Goal: Transaction & Acquisition: Purchase product/service

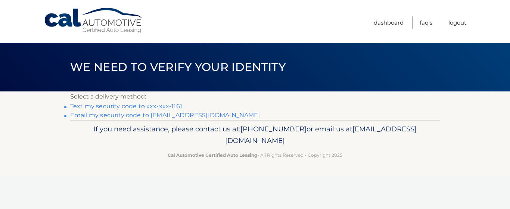
click at [142, 106] on link "Text my security code to xxx-xxx-1161" at bounding box center [126, 106] width 112 height 7
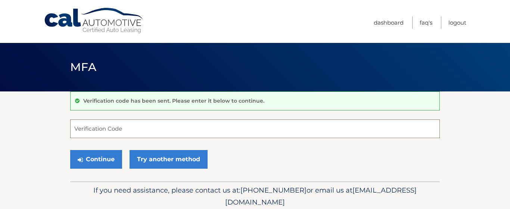
click at [125, 128] on input "Verification Code" at bounding box center [254, 128] width 369 height 19
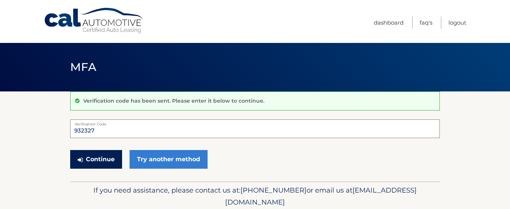
type input "932327"
click at [104, 160] on button "Continue" at bounding box center [96, 159] width 52 height 19
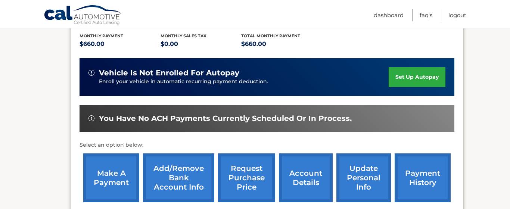
scroll to position [162, 0]
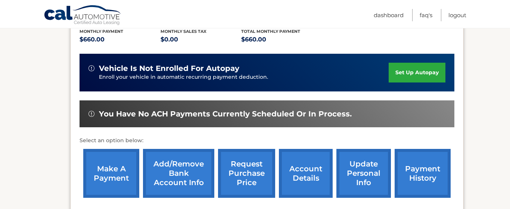
click at [114, 174] on link "make a payment" at bounding box center [111, 173] width 56 height 49
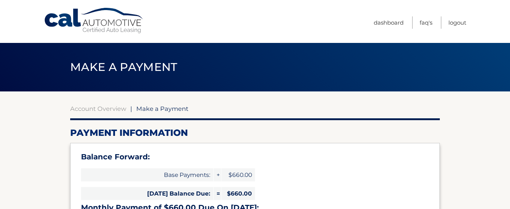
select select "MTNjMGY3NWItYTM2NS00ZDQ1LWIxZWItMWU5ZjNkYmEyZTg4"
click at [387, 21] on link "Dashboard" at bounding box center [388, 22] width 30 height 12
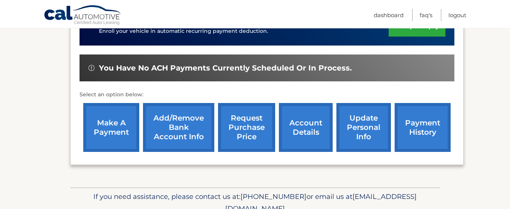
scroll to position [209, 0]
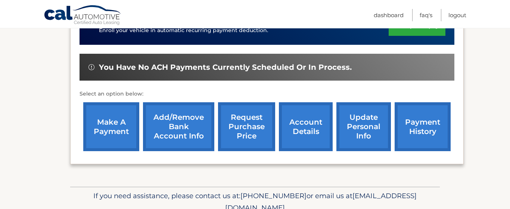
click at [428, 135] on link "payment history" at bounding box center [422, 126] width 56 height 49
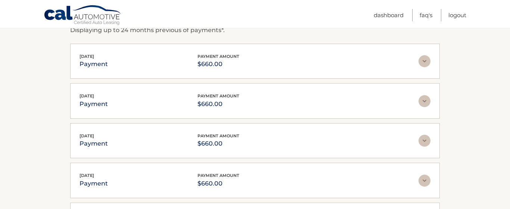
scroll to position [131, 0]
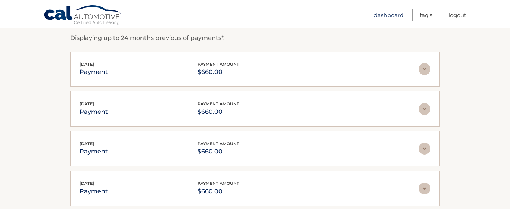
click at [389, 19] on link "Dashboard" at bounding box center [388, 15] width 30 height 12
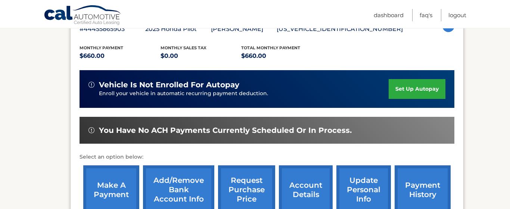
scroll to position [159, 0]
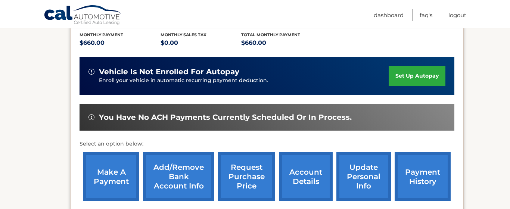
click at [96, 166] on link "make a payment" at bounding box center [111, 176] width 56 height 49
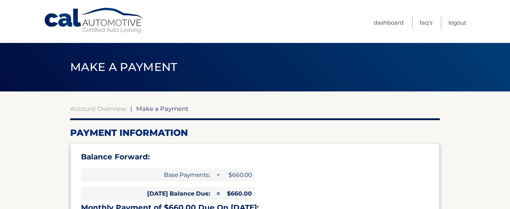
select select "MTNjMGY3NWItYTM2NS00ZDQ1LWIxZWItMWU5ZjNkYmEyZTg4"
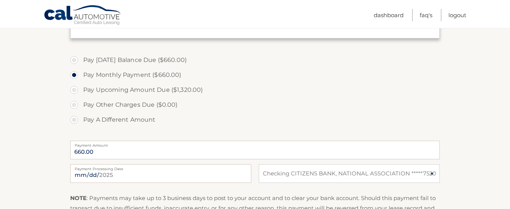
scroll to position [266, 0]
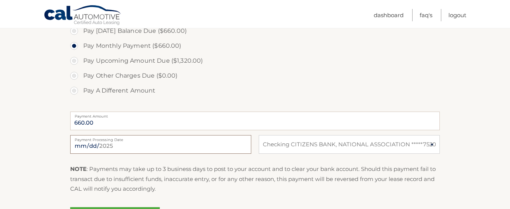
click at [207, 144] on input "2025-08-31" at bounding box center [160, 144] width 181 height 19
type input "2025-09-01"
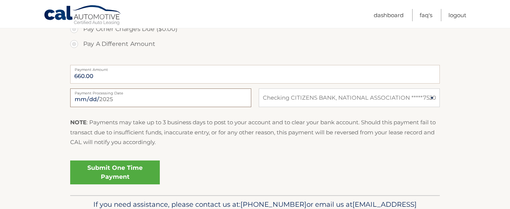
scroll to position [314, 0]
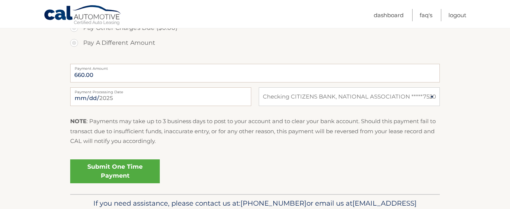
click at [121, 167] on link "Submit One Time Payment" at bounding box center [115, 171] width 90 height 24
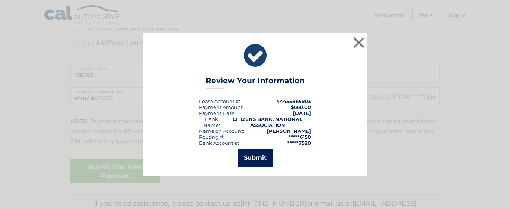
click at [254, 156] on button "Submit" at bounding box center [255, 158] width 35 height 18
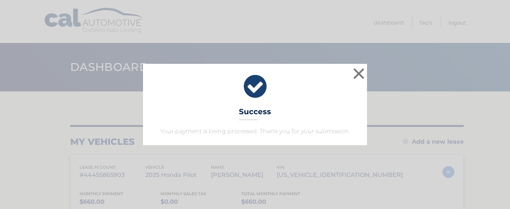
click at [254, 156] on div "× Success Your payment is being processed. Thank you for your submission. Loadi…" at bounding box center [255, 104] width 510 height 209
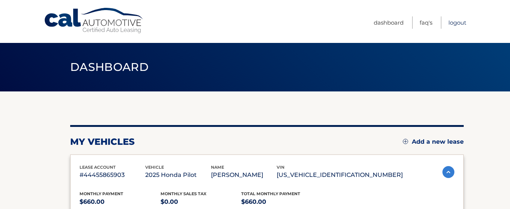
click at [454, 24] on link "Logout" at bounding box center [457, 22] width 18 height 12
